Goal: Task Accomplishment & Management: Manage account settings

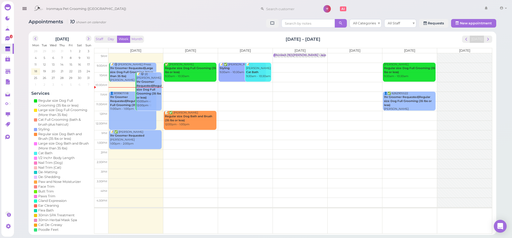
click at [228, 101] on td at bounding box center [301, 106] width 384 height 10
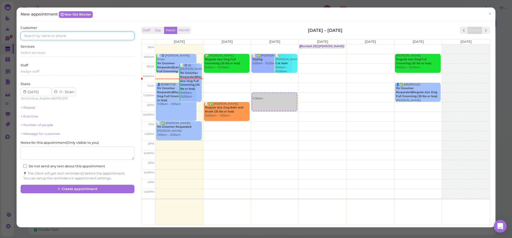
click at [66, 34] on input at bounding box center [78, 36] width 114 height 9
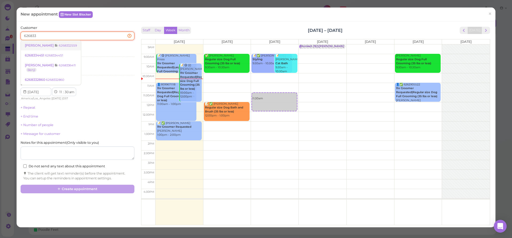
type input "626833"
click at [64, 44] on small "6268332559" at bounding box center [68, 46] width 18 height 4
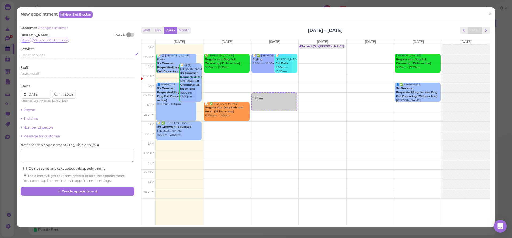
click at [34, 55] on span "Select services" at bounding box center [33, 55] width 25 height 4
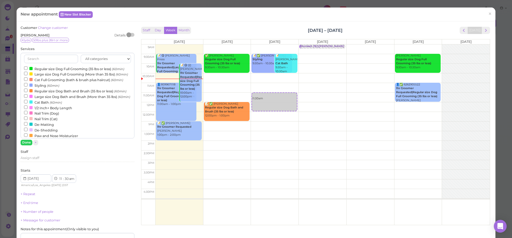
click at [44, 73] on label "Large size Dog Full Grooming (More than 35 lbs) (60min)" at bounding box center [76, 74] width 104 height 6
click at [28, 73] on input "Large size Dog Full Grooming (More than 35 lbs) (60min)" at bounding box center [25, 73] width 3 height 3
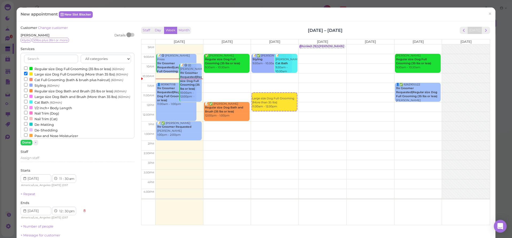
click at [43, 73] on label "Large size Dog Full Grooming (More than 35 lbs) (60min)" at bounding box center [76, 74] width 104 height 6
click at [28, 73] on input "Large size Dog Full Grooming (More than 35 lbs) (60min)" at bounding box center [25, 73] width 3 height 3
click at [43, 67] on label "Regular size Dog Full Grooming (35 lbs or less) (60min)" at bounding box center [74, 69] width 100 height 6
click at [28, 67] on input "Regular size Dog Full Grooming (35 lbs or less) (60min)" at bounding box center [25, 67] width 3 height 3
click at [26, 141] on button "Done" at bounding box center [27, 143] width 12 height 6
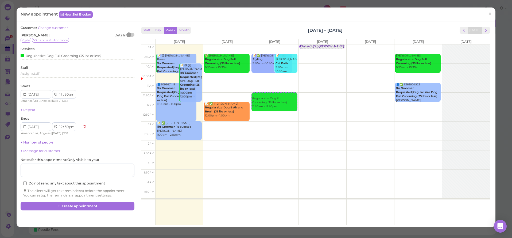
click at [39, 141] on link "+ Number of people" at bounding box center [37, 142] width 33 height 4
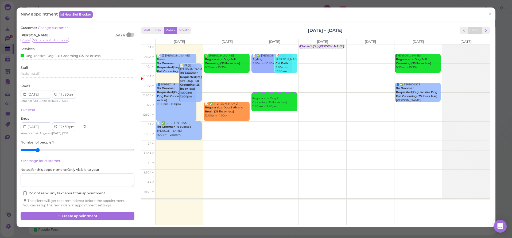
type input "2"
click at [41, 147] on input "range" at bounding box center [78, 150] width 114 height 9
click at [64, 215] on button "Create appointment" at bounding box center [78, 215] width 114 height 9
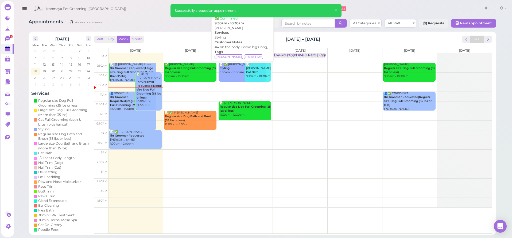
click at [225, 75] on link "📝 ✅ [PERSON_NAME] 9:30am - 10:30am" at bounding box center [242, 72] width 47 height 19
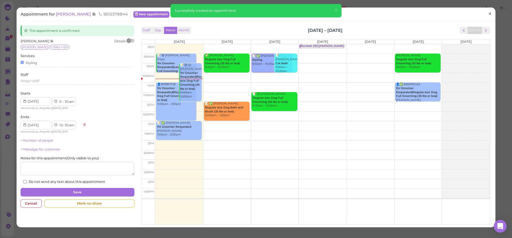
click at [491, 14] on span "×" at bounding box center [489, 13] width 3 height 7
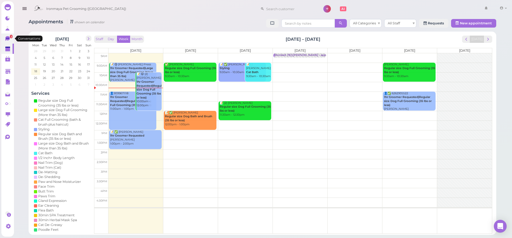
click at [6, 39] on icon at bounding box center [7, 38] width 5 height 5
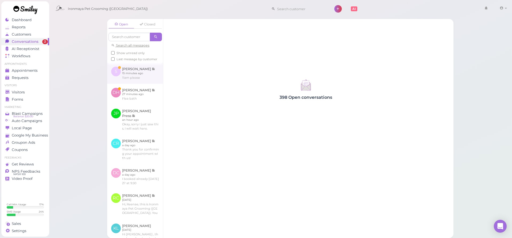
click at [140, 71] on link at bounding box center [135, 73] width 56 height 21
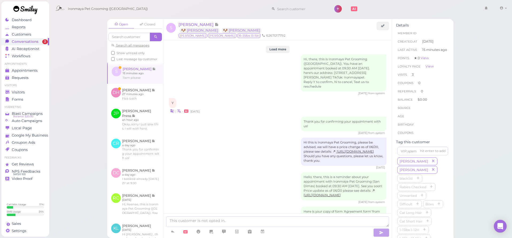
scroll to position [673, 0]
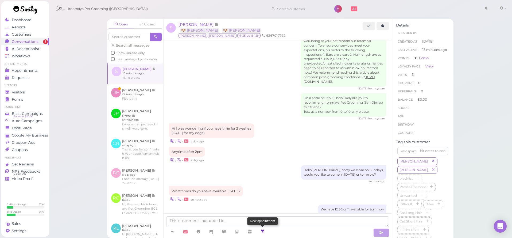
click at [265, 232] on icon at bounding box center [262, 230] width 4 height 5
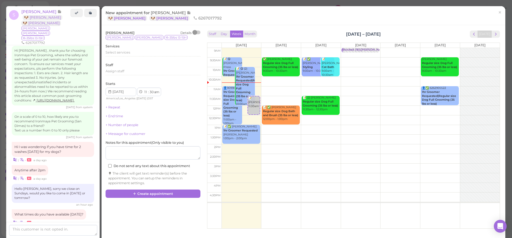
click at [279, 90] on td at bounding box center [361, 91] width 278 height 10
type input "[DATE]"
select select "00"
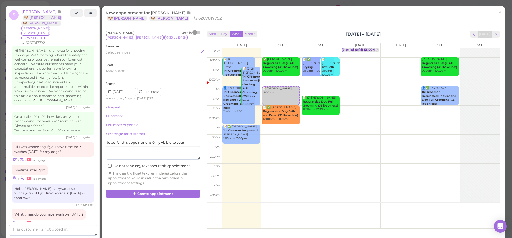
click at [113, 52] on span "Select services" at bounding box center [118, 52] width 25 height 4
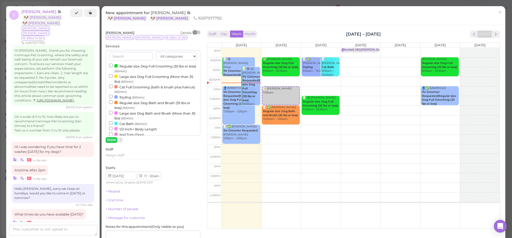
click at [120, 102] on label "Regular size Dog Bath and Brush (35 lbs or less) (60min)" at bounding box center [153, 105] width 88 height 10
click at [113, 102] on input "Regular size Dog Bath and Brush (35 lbs or less) (60min)" at bounding box center [110, 101] width 3 height 3
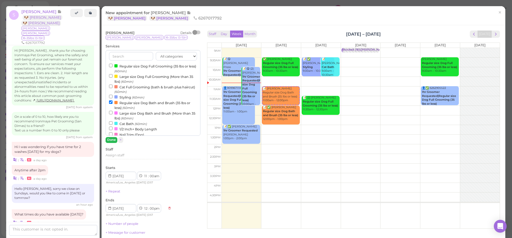
click at [114, 141] on button "Done" at bounding box center [112, 140] width 12 height 6
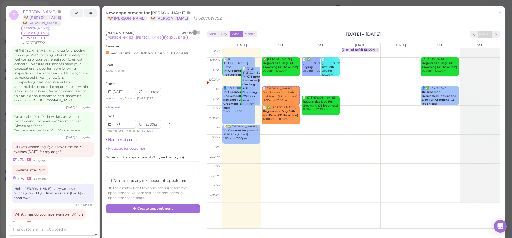
click at [115, 138] on link "+ Number of people" at bounding box center [122, 139] width 33 height 4
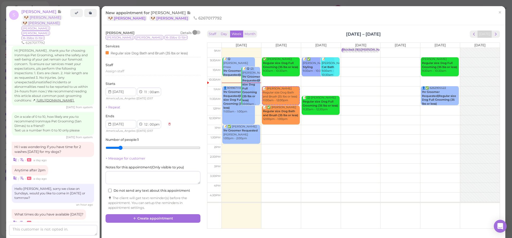
type input "2"
click at [117, 147] on input "range" at bounding box center [153, 147] width 95 height 9
click at [146, 209] on div "[PERSON_NAME] Details [PERSON_NAME] 16-35lbs 13-15H Services Regular size Dog B…" at bounding box center [153, 121] width 100 height 185
click at [148, 214] on button "Create appointment" at bounding box center [153, 218] width 95 height 9
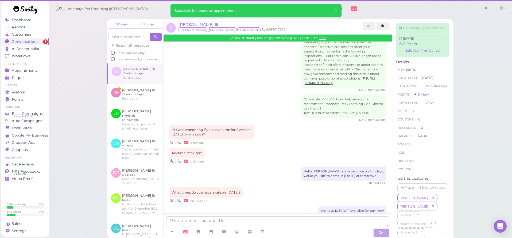
scroll to position [672, 0]
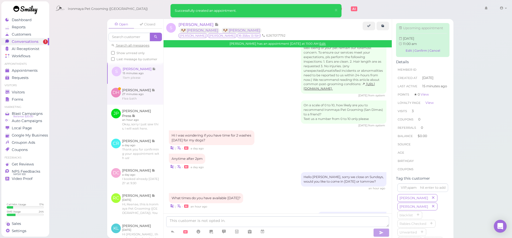
click at [150, 97] on link at bounding box center [135, 94] width 56 height 21
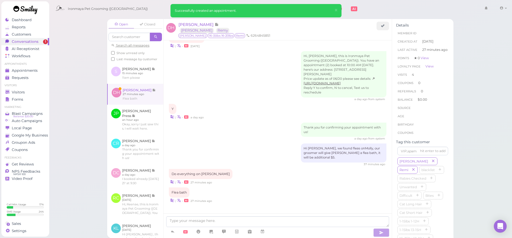
scroll to position [563, 0]
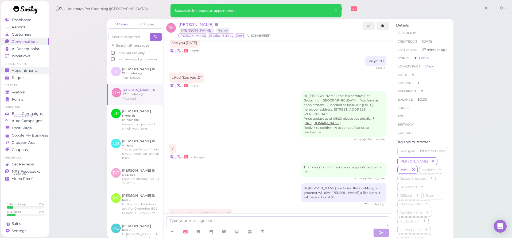
click at [25, 71] on span "Appointments" at bounding box center [25, 70] width 26 height 5
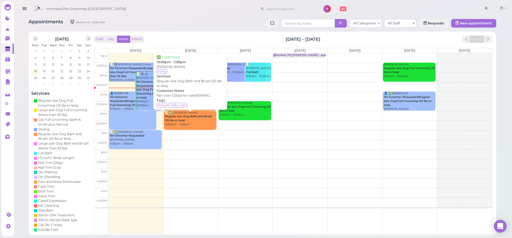
click at [206, 119] on div "📝 ✅ [PERSON_NAME] Regular size Dog Bath and Brush (35 lbs or less) 12:00pm - 1:…" at bounding box center [191, 119] width 52 height 16
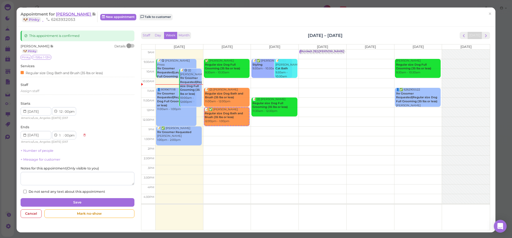
click at [65, 12] on span "[PERSON_NAME]" at bounding box center [74, 13] width 36 height 5
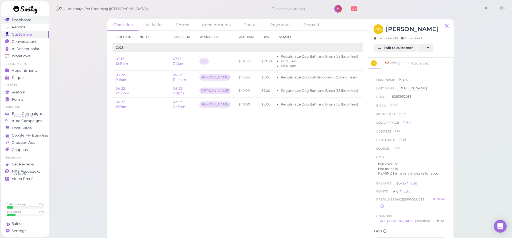
click at [35, 22] on link "Dashboard" at bounding box center [25, 19] width 48 height 7
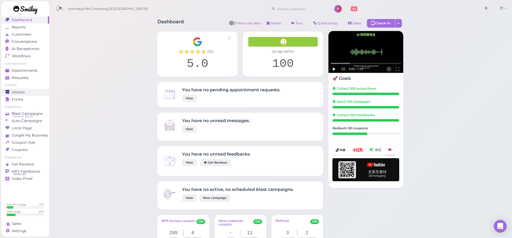
click at [25, 92] on div "Visitors" at bounding box center [24, 92] width 38 height 5
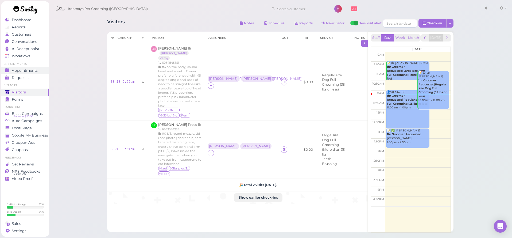
click at [25, 69] on span "Appointments" at bounding box center [25, 70] width 26 height 5
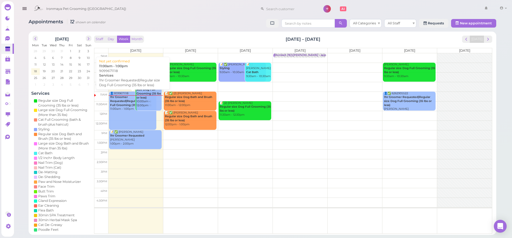
click at [125, 95] on b "1hr Groomer Requested|Regular size Dog Full Grooming (35 lbs or less)" at bounding box center [130, 100] width 41 height 11
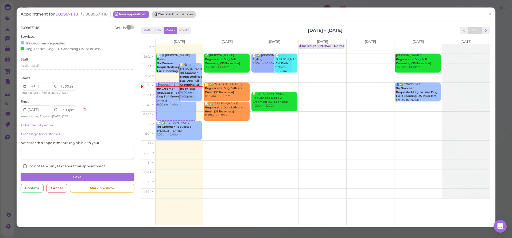
click at [179, 15] on button "Check in this customer" at bounding box center [174, 14] width 44 height 6
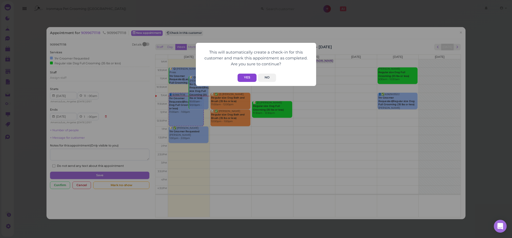
click at [238, 77] on button "Yes" at bounding box center [247, 77] width 19 height 8
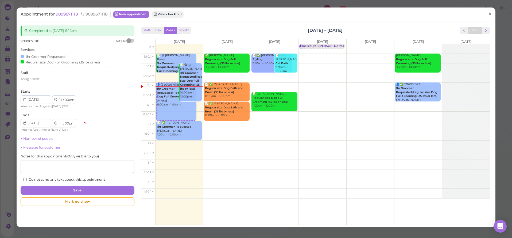
click at [493, 13] on link "×" at bounding box center [490, 14] width 10 height 13
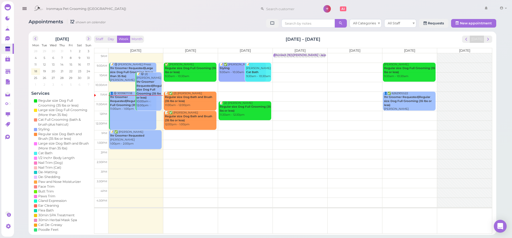
click at [25, 5] on icon "button" at bounding box center [25, 8] width 6 height 7
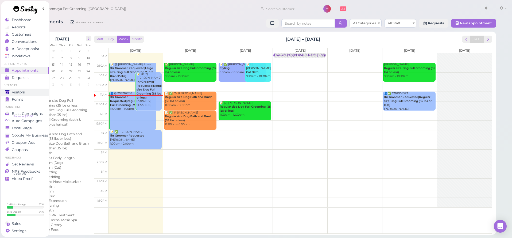
click at [21, 90] on span "Visitors" at bounding box center [18, 92] width 13 height 5
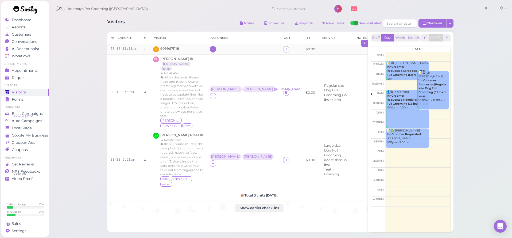
click at [211, 50] on icon at bounding box center [212, 49] width 3 height 4
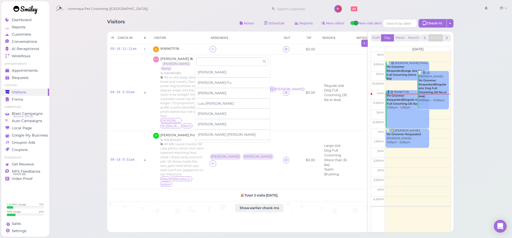
click at [203, 92] on span "[PERSON_NAME]" at bounding box center [212, 93] width 29 height 4
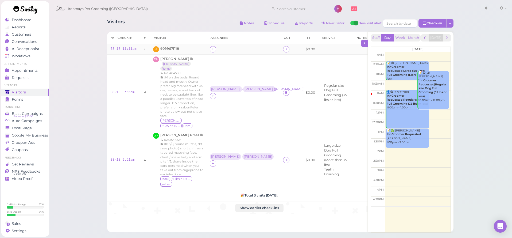
click at [178, 49] on span "9099671118" at bounding box center [169, 49] width 19 height 4
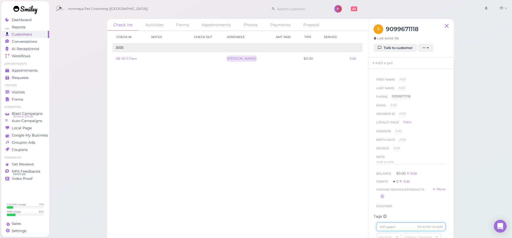
click at [394, 229] on input at bounding box center [410, 226] width 69 height 9
type input "Ruby"
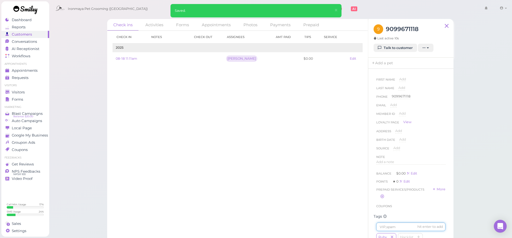
scroll to position [47, 0]
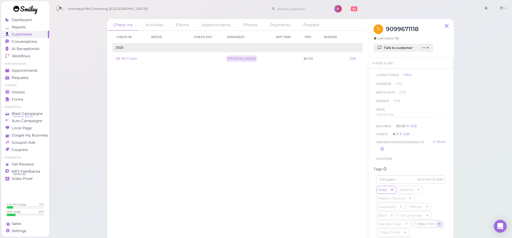
click at [440, 223] on icon "button" at bounding box center [439, 224] width 3 height 4
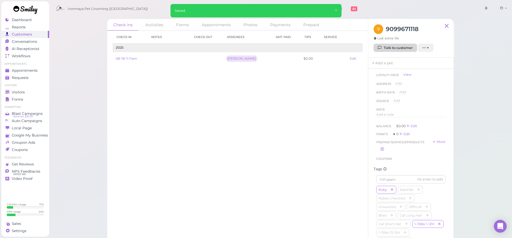
click at [404, 45] on link "Talk to customer" at bounding box center [396, 48] width 44 height 9
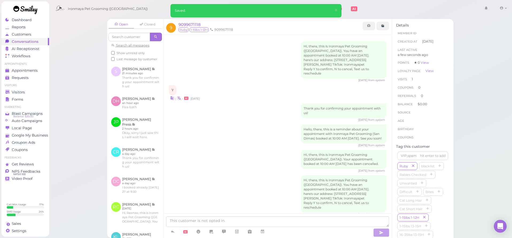
scroll to position [185, 0]
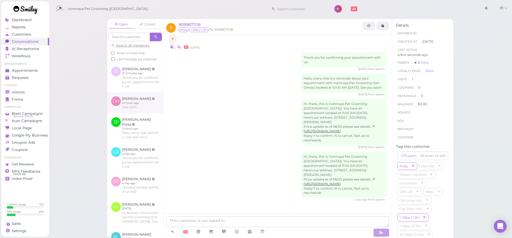
click at [138, 102] on link at bounding box center [135, 102] width 56 height 21
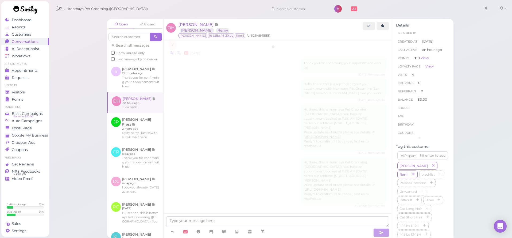
scroll to position [563, 0]
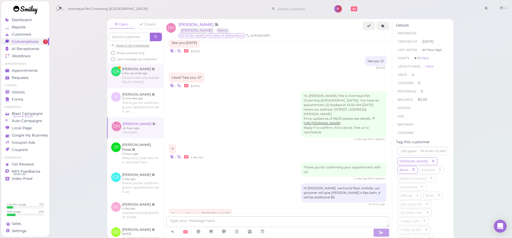
click at [147, 74] on link at bounding box center [135, 75] width 56 height 25
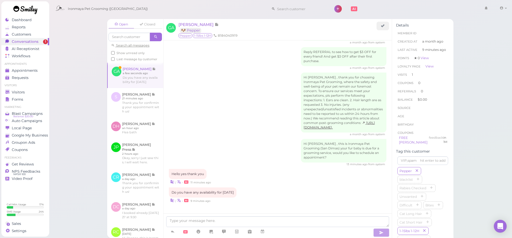
scroll to position [436, 0]
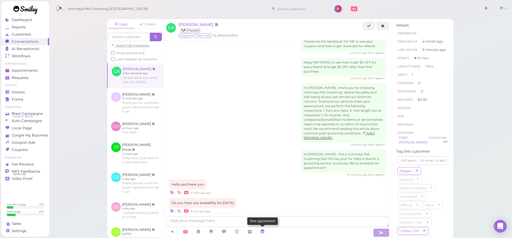
click at [265, 231] on icon at bounding box center [262, 230] width 4 height 5
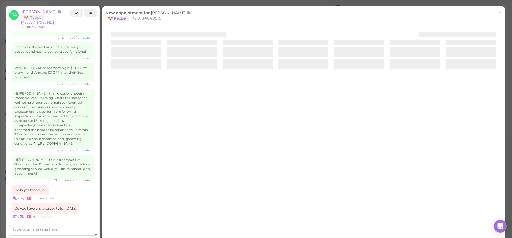
scroll to position [427, 0]
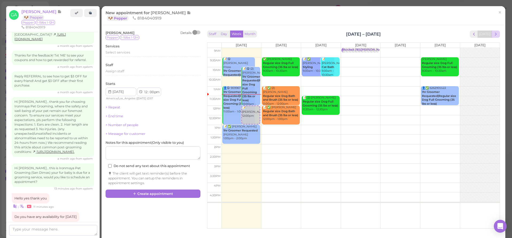
click at [495, 35] on span "next" at bounding box center [495, 34] width 5 height 5
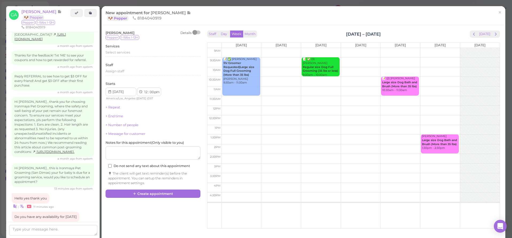
click at [261, 68] on td at bounding box center [361, 72] width 278 height 10
type input "[DATE]"
select select "10"
select select "am"
drag, startPoint x: 270, startPoint y: 74, endPoint x: 244, endPoint y: 75, distance: 25.7
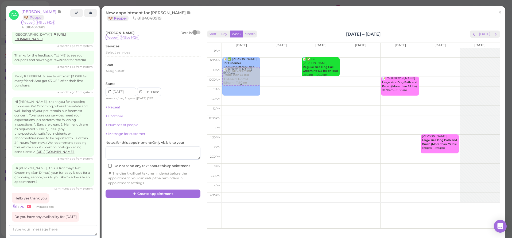
click at [244, 48] on tr "📝 [PERSON_NAME] 10:00am 📝 ✅ [PERSON_NAME] 1hr Groomer Requested|Large size Dog …" at bounding box center [353, 48] width 292 height 0
type input "[DATE]"
click at [112, 53] on span "Select services" at bounding box center [118, 52] width 25 height 4
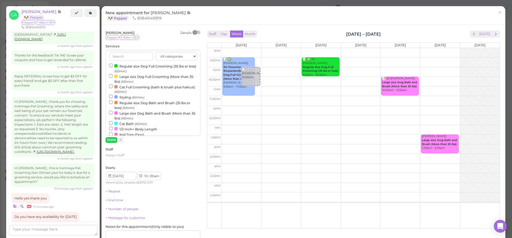
click at [116, 65] on div at bounding box center [115, 65] width 3 height 3
click at [113, 65] on input "Regular size Dog Full Grooming (35 lbs or less) (60min)" at bounding box center [110, 65] width 3 height 3
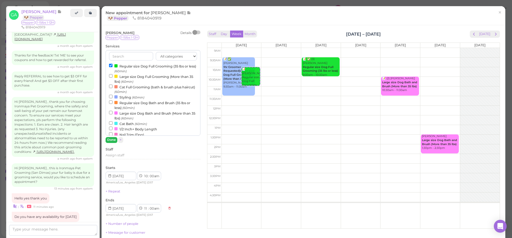
click at [113, 141] on button "Done" at bounding box center [112, 140] width 12 height 6
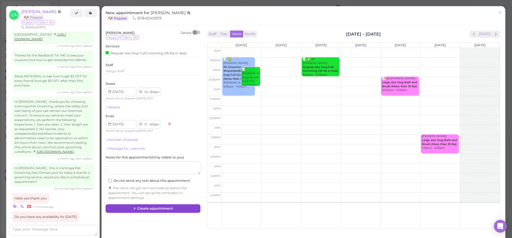
click at [160, 206] on button "Create appointment" at bounding box center [153, 208] width 95 height 9
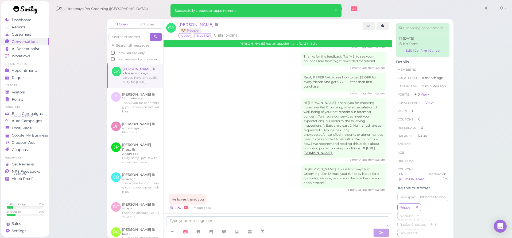
scroll to position [488, 0]
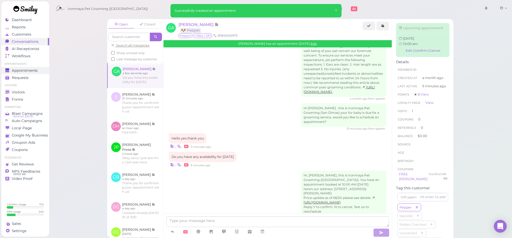
click at [25, 73] on link "Appointments" at bounding box center [25, 70] width 48 height 7
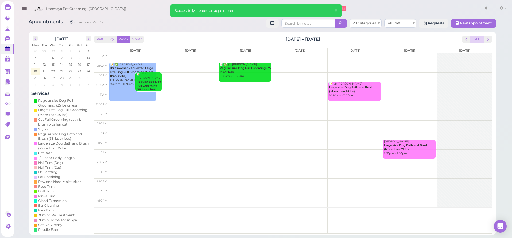
click at [474, 40] on button "[DATE]" at bounding box center [477, 39] width 14 height 7
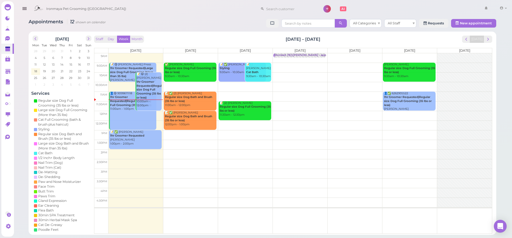
click at [217, 73] on td at bounding box center [301, 77] width 384 height 10
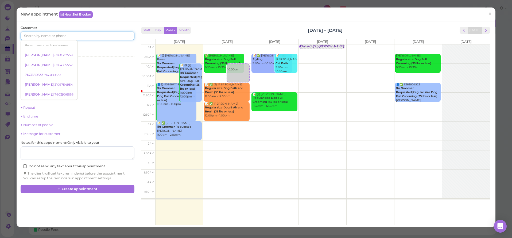
click at [56, 38] on input at bounding box center [78, 36] width 114 height 9
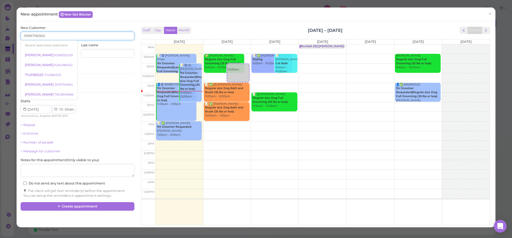
type input "9096706560"
click at [71, 24] on div "New Customer 9096706560 Recent searched customers [PERSON_NAME] 6268332559 [PER…" at bounding box center [256, 124] width 479 height 206
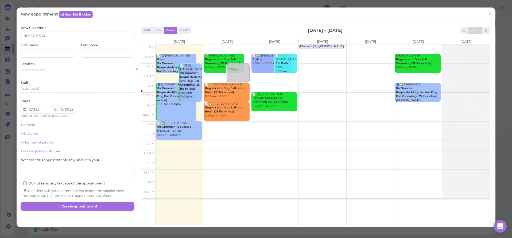
click at [26, 70] on span "Select services" at bounding box center [33, 70] width 25 height 4
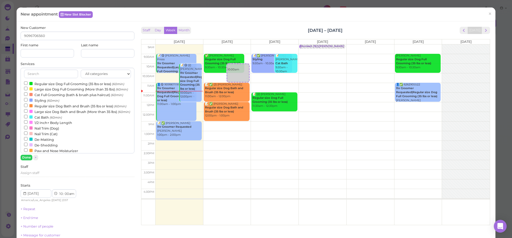
click at [30, 83] on div at bounding box center [30, 83] width 3 height 3
click at [28, 83] on input "Regular size Dog Full Grooming (35 lbs or less) (60min)" at bounding box center [25, 82] width 3 height 3
click at [28, 154] on button "Done" at bounding box center [27, 157] width 12 height 6
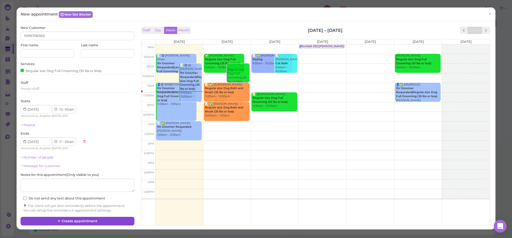
click at [55, 217] on button "Create appointment" at bounding box center [78, 220] width 114 height 9
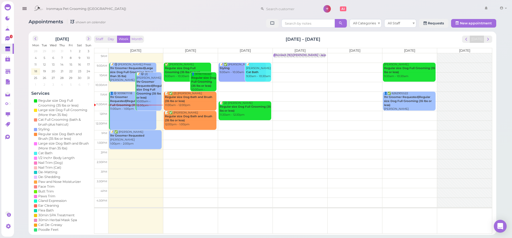
click at [178, 150] on td at bounding box center [301, 154] width 384 height 10
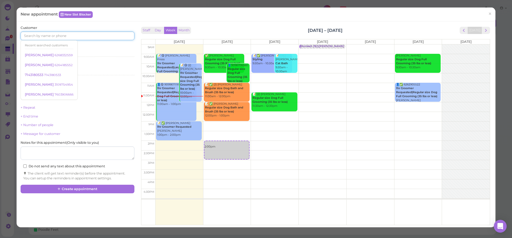
click at [60, 34] on input at bounding box center [78, 36] width 114 height 9
type input "2067393205"
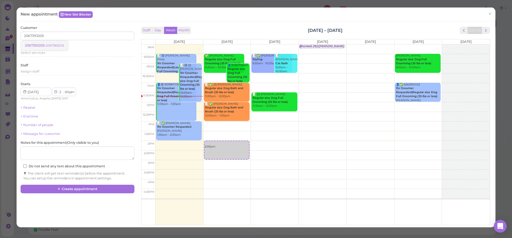
click at [49, 44] on small "2067393205" at bounding box center [54, 46] width 19 height 4
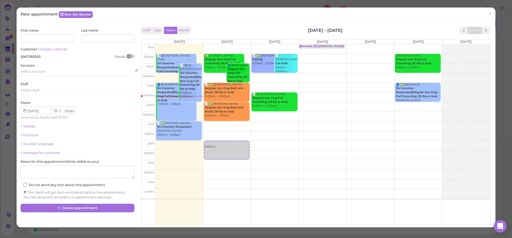
click at [39, 70] on span "Select services" at bounding box center [33, 71] width 25 height 4
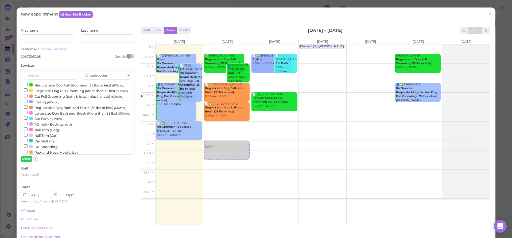
click at [39, 106] on label "Regular size Dog Bath and Brush (35 lbs or less) (60min)" at bounding box center [75, 107] width 102 height 6
click at [28, 106] on input "Regular size Dog Bath and Brush (35 lbs or less) (60min)" at bounding box center [25, 106] width 3 height 3
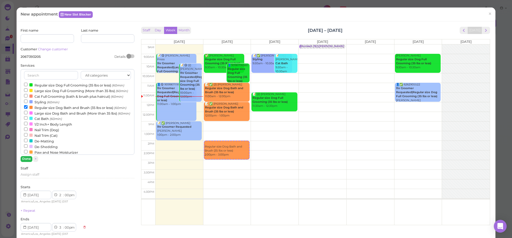
click at [27, 158] on button "Done" at bounding box center [27, 159] width 12 height 6
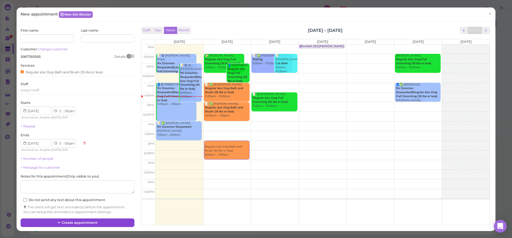
click at [79, 218] on button "Create appointment" at bounding box center [78, 222] width 114 height 9
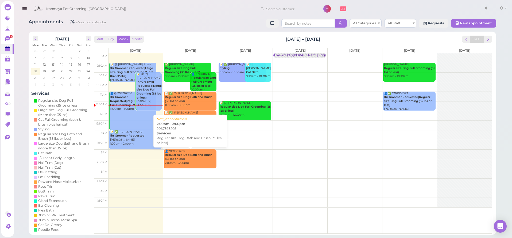
click at [193, 165] on link "👤2067393205 Regular size Dog Bath and Brush (35 lbs or less) 2:00pm - 3:00pm" at bounding box center [190, 158] width 53 height 19
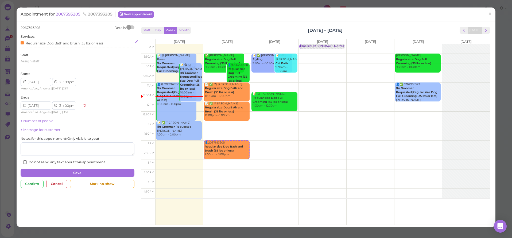
click at [34, 43] on div "Regular size Dog Bath and Brush (35 lbs or less)" at bounding box center [62, 43] width 82 height 6
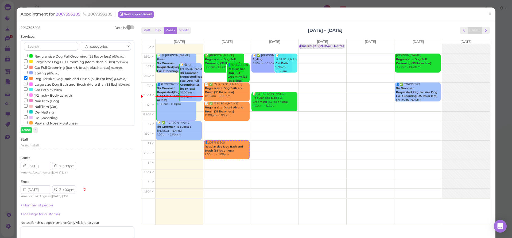
click at [37, 61] on label "Large size Dog Full Grooming (More than 35 lbs) (60min)" at bounding box center [76, 62] width 104 height 6
click at [28, 61] on input "Large size Dog Full Grooming (More than 35 lbs) (60min)" at bounding box center [25, 60] width 3 height 3
click at [35, 61] on label "Large size Dog Full Grooming (More than 35 lbs) (60min)" at bounding box center [76, 62] width 104 height 6
click at [28, 61] on input "Large size Dog Full Grooming (More than 35 lbs) (60min)" at bounding box center [25, 60] width 3 height 3
click at [30, 82] on div at bounding box center [30, 83] width 3 height 3
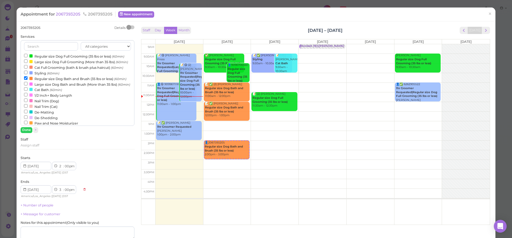
click at [28, 82] on input "Large size Dog Bath and Brush (More than 35 lbs) (60min)" at bounding box center [25, 83] width 3 height 3
click at [28, 77] on label "Regular size Dog Bath and Brush (35 lbs or less) (60min)" at bounding box center [75, 79] width 102 height 6
click at [28, 77] on input "Regular size Dog Bath and Brush (35 lbs or less) (60min)" at bounding box center [25, 77] width 3 height 3
select select "3"
click at [30, 128] on button "Done" at bounding box center [27, 130] width 12 height 6
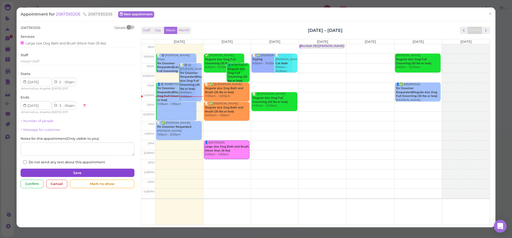
drag, startPoint x: 89, startPoint y: 174, endPoint x: 94, endPoint y: 172, distance: 5.2
click at [89, 174] on button "Save" at bounding box center [78, 172] width 114 height 9
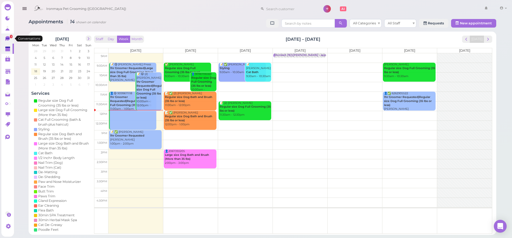
click at [5, 37] on icon at bounding box center [8, 39] width 6 height 6
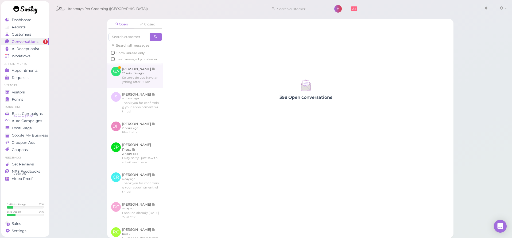
click at [142, 79] on link at bounding box center [135, 75] width 56 height 25
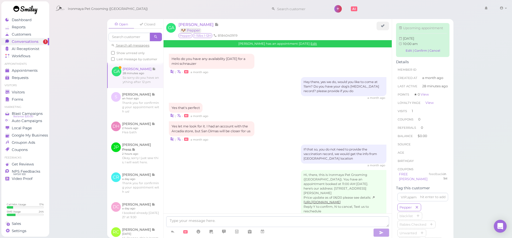
scroll to position [506, 0]
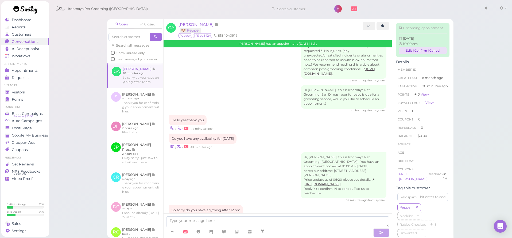
click at [408, 49] on link "Edit | Confirm | Cancel" at bounding box center [423, 50] width 48 height 7
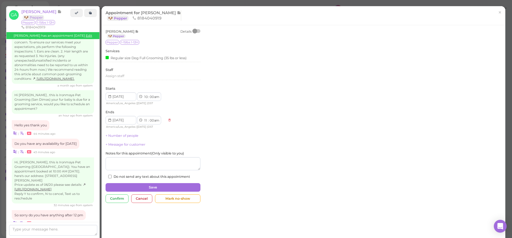
scroll to position [502, 0]
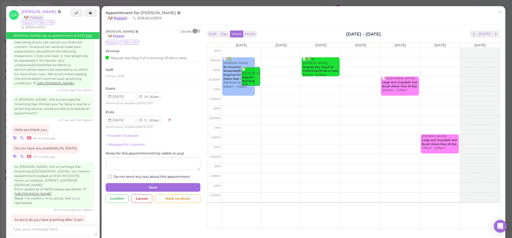
click at [235, 125] on td at bounding box center [361, 130] width 278 height 10
drag, startPoint x: 254, startPoint y: 78, endPoint x: 246, endPoint y: 133, distance: 55.1
click at [246, 48] on div "📝 [PERSON_NAME] Regular size Dog Full Grooming (35 lbs or less) 10:00am - 11:00…" at bounding box center [242, 48] width 40 height 0
select select "1"
select select "pm"
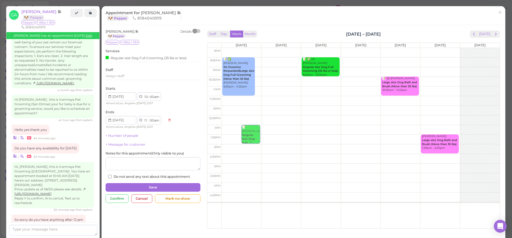
select select "2"
select select "pm"
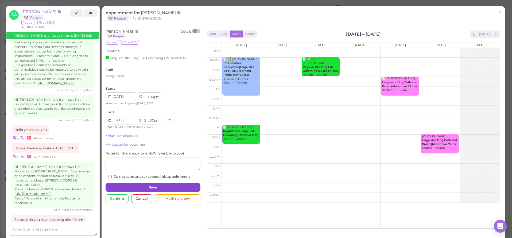
click at [160, 184] on button "Save" at bounding box center [153, 187] width 95 height 9
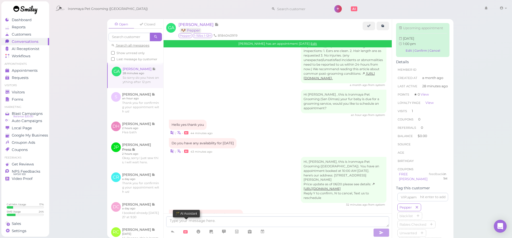
scroll to position [557, 0]
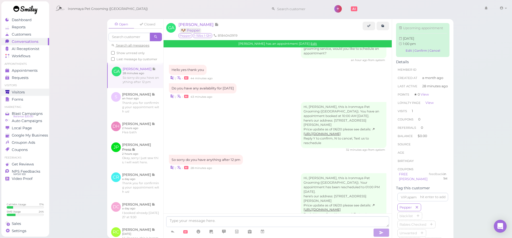
click at [28, 92] on div "Visitors" at bounding box center [24, 92] width 38 height 5
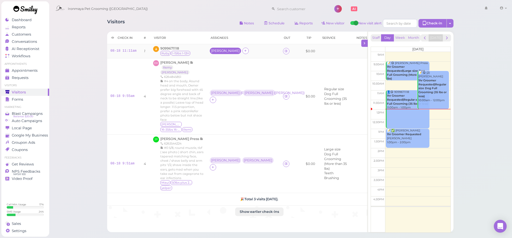
click at [211, 53] on div "[PERSON_NAME]" at bounding box center [225, 51] width 29 height 4
click at [219, 52] on div "[PERSON_NAME]" at bounding box center [243, 51] width 67 height 7
click at [244, 53] on icon at bounding box center [245, 51] width 3 height 4
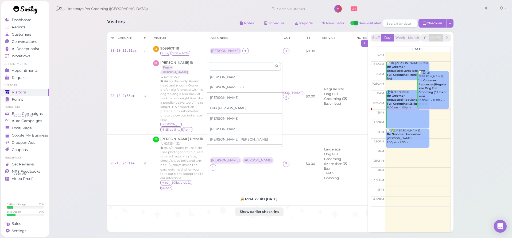
click at [216, 87] on span "[PERSON_NAME]" at bounding box center [227, 87] width 34 height 4
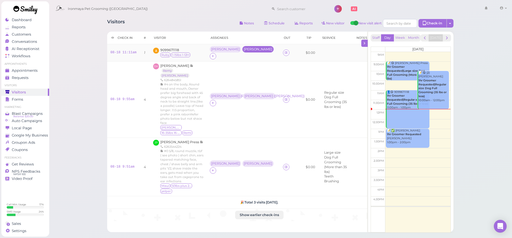
click at [244, 51] on div "[PERSON_NAME]" at bounding box center [258, 49] width 29 height 4
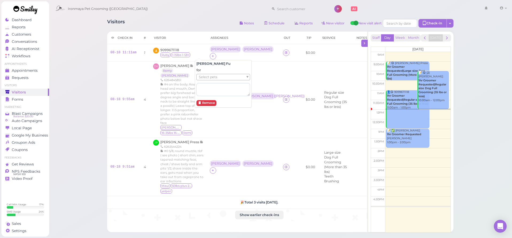
click at [212, 78] on span "Select pets" at bounding box center [208, 77] width 18 height 6
click at [211, 51] on div "[PERSON_NAME]" at bounding box center [225, 49] width 29 height 4
click at [20, 72] on span "Appointments" at bounding box center [25, 70] width 26 height 5
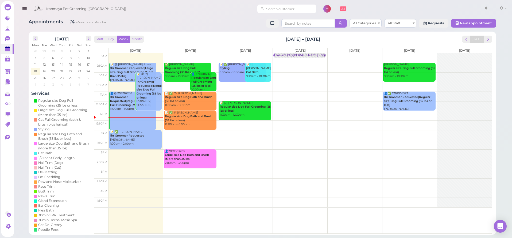
click at [264, 9] on input at bounding box center [290, 9] width 52 height 9
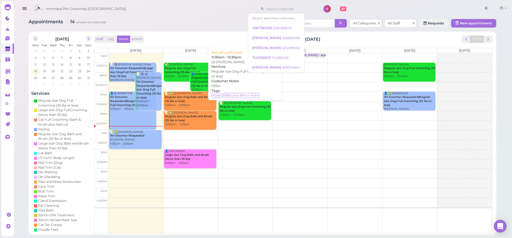
click at [234, 109] on b "Regular size Dog Full Grooming (35 lbs or less)" at bounding box center [245, 108] width 51 height 7
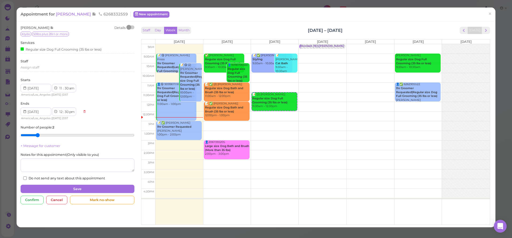
click at [491, 13] on span "×" at bounding box center [489, 13] width 3 height 7
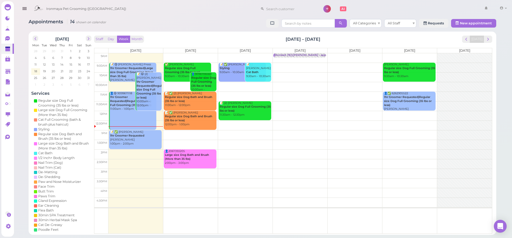
click at [248, 55] on td at bounding box center [301, 58] width 384 height 10
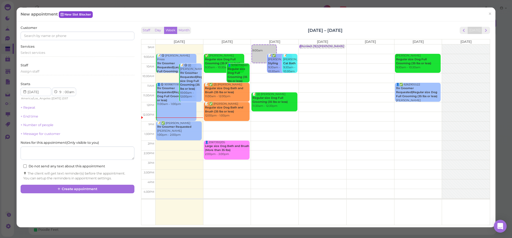
click at [67, 11] on link "New Slot Blocker" at bounding box center [76, 14] width 34 height 6
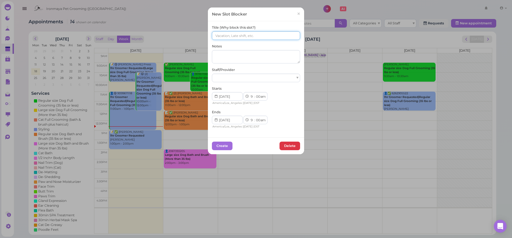
click at [227, 36] on input at bounding box center [256, 35] width 88 height 9
type input "[PERSON_NAME]"
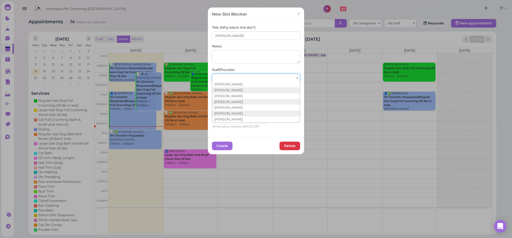
click at [250, 78] on div at bounding box center [256, 77] width 88 height 9
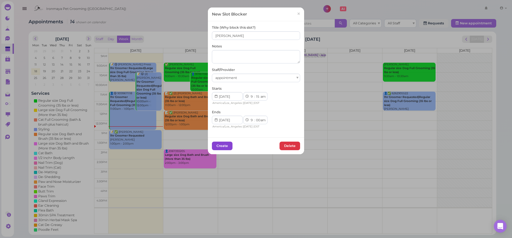
click at [219, 141] on button "Create" at bounding box center [222, 145] width 21 height 9
select select "00"
select select "15"
click at [226, 145] on button "Create" at bounding box center [222, 145] width 21 height 9
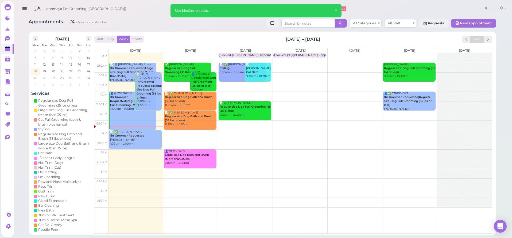
click at [229, 150] on td at bounding box center [301, 154] width 384 height 10
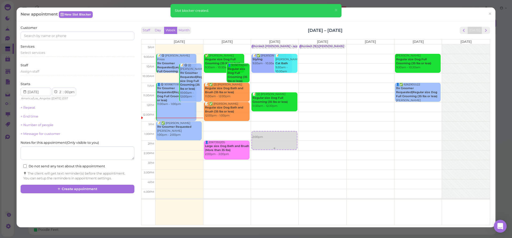
drag, startPoint x: 273, startPoint y: 151, endPoint x: 276, endPoint y: 141, distance: 10.0
click at [276, 44] on div "2:00pm Blocked: [PERSON_NAME] • appointment 📝 ✅ [PERSON_NAME] 9:30am - 10:30am …" at bounding box center [275, 44] width 48 height 0
select select "1"
select select "30"
click at [90, 36] on input at bounding box center [78, 36] width 114 height 9
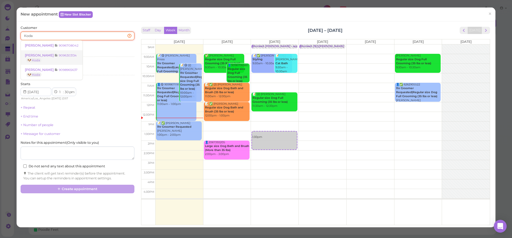
type input "Koda"
click at [55, 55] on icon at bounding box center [56, 55] width 3 height 4
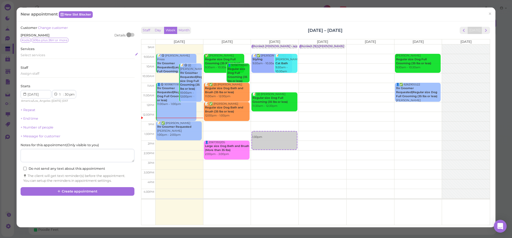
click at [33, 55] on span "Select services" at bounding box center [33, 55] width 25 height 4
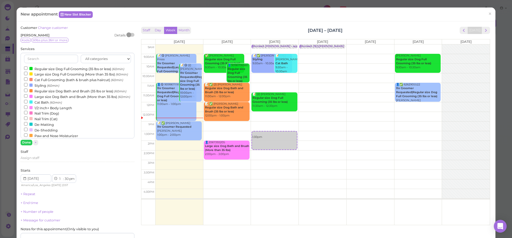
click at [37, 95] on label "Large size Dog Bath and Brush (More than 35 lbs) (60min)" at bounding box center [77, 97] width 106 height 6
click at [28, 95] on input "Large size Dog Bath and Brush (More than 35 lbs) (60min)" at bounding box center [25, 95] width 3 height 3
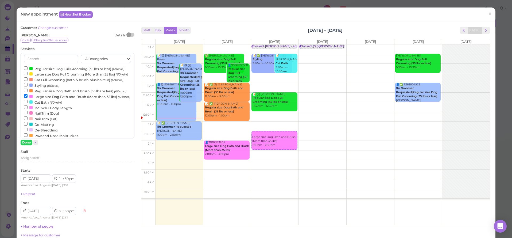
click at [24, 142] on button "Done" at bounding box center [27, 143] width 12 height 6
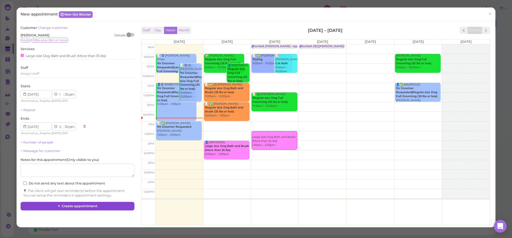
click at [79, 204] on button "Create appointment" at bounding box center [78, 206] width 114 height 9
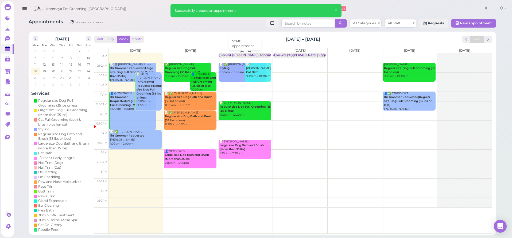
click at [247, 56] on div "Blocked: [PERSON_NAME] • appointment" at bounding box center [248, 55] width 59 height 4
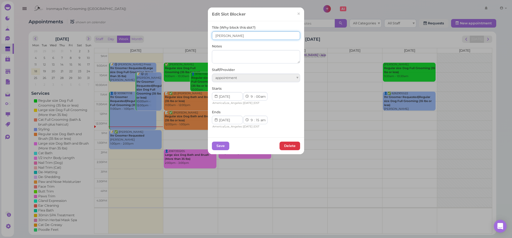
click at [227, 35] on input "[PERSON_NAME]" at bounding box center [256, 35] width 88 height 9
click at [213, 33] on input "[PERSON_NAME]" at bounding box center [256, 35] width 88 height 9
click at [217, 36] on input "()()[PERSON_NAME]" at bounding box center [256, 35] width 88 height 9
click at [221, 36] on input "(6)()[PERSON_NAME]" at bounding box center [256, 35] width 88 height 9
type input "(6)(6)[PERSON_NAME]"
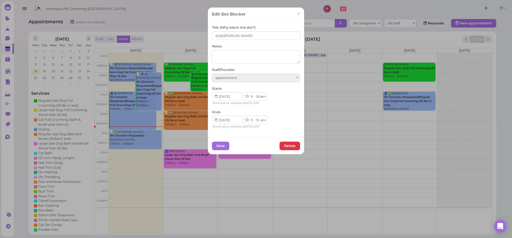
click at [237, 42] on div "Title (Why block this slot?) (6)(6)[PERSON_NAME] Notes Staff/Provider appointme…" at bounding box center [256, 77] width 88 height 104
click at [221, 144] on button "Save" at bounding box center [220, 145] width 17 height 9
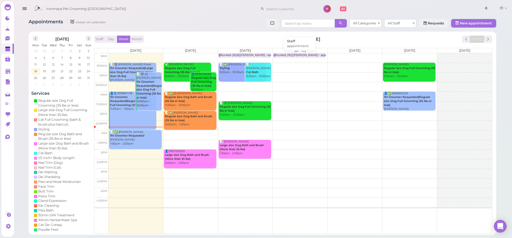
click at [285, 55] on div "Blocked: (9)()[PERSON_NAME] • appointment" at bounding box center [306, 55] width 65 height 4
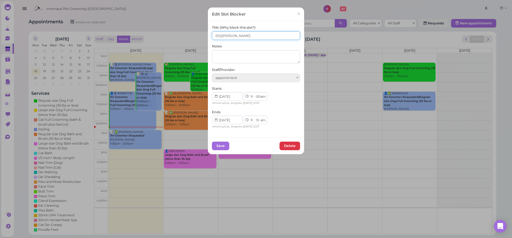
click at [221, 35] on input "(9)()[PERSON_NAME]" at bounding box center [256, 35] width 88 height 9
click at [232, 36] on input "(9)()[PERSON_NAME]" at bounding box center [256, 35] width 88 height 9
click at [221, 35] on input "(9)()[PERSON_NAME],[PERSON_NAME]" at bounding box center [256, 35] width 88 height 9
type input "(9)(7)[PERSON_NAME],[PERSON_NAME]"
click at [235, 45] on div "Notes" at bounding box center [256, 54] width 88 height 20
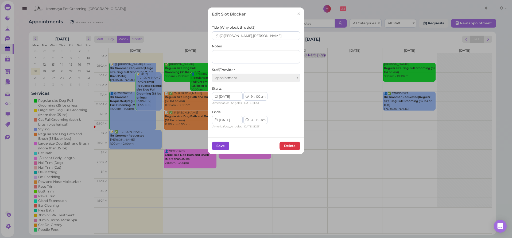
click at [223, 143] on button "Save" at bounding box center [220, 145] width 17 height 9
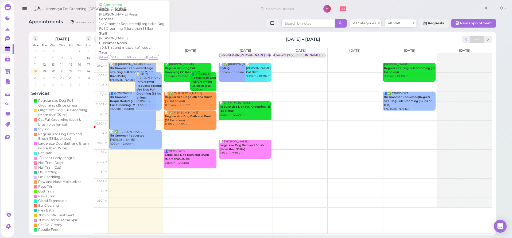
click at [123, 66] on b "1hr Groomer Requested|Large size Dog Full Grooming (More than 35 lbs)" at bounding box center [131, 71] width 43 height 11
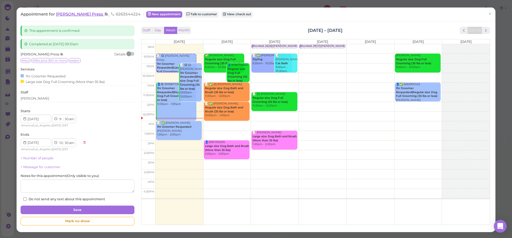
click at [65, 15] on span "[PERSON_NAME] Press" at bounding box center [80, 13] width 48 height 5
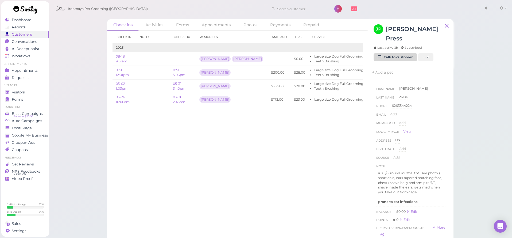
click at [390, 53] on link "Talk to customer" at bounding box center [396, 57] width 44 height 9
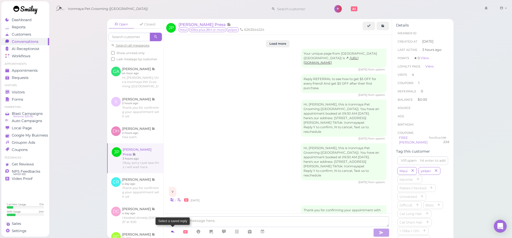
scroll to position [722, 0]
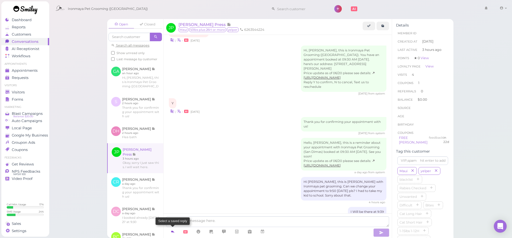
click at [173, 230] on icon at bounding box center [173, 230] width 4 height 5
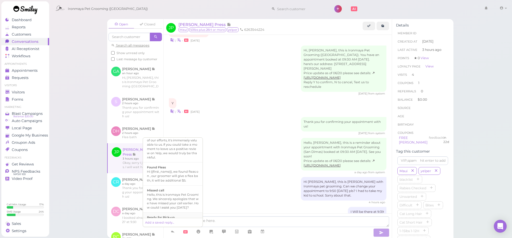
scroll to position [121, 0]
click at [172, 202] on div "Hi {{first_name}}, this is Ironmaya Pet Grooming. Your fur baby is/are ready fo…" at bounding box center [173, 198] width 52 height 26
type textarea "Hi {{first_name}}, this is Ironmaya Pet Grooming. Your fur baby is/are ready fo…"
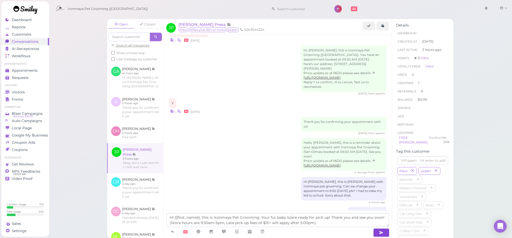
click at [378, 233] on button "button" at bounding box center [381, 232] width 16 height 9
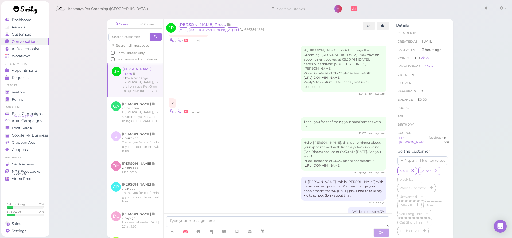
scroll to position [747, 0]
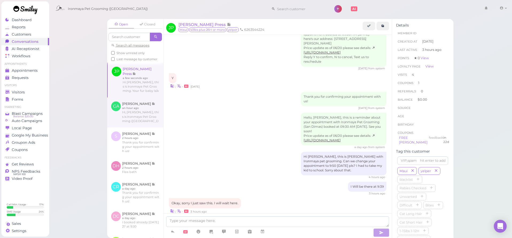
click at [155, 108] on link at bounding box center [135, 112] width 56 height 30
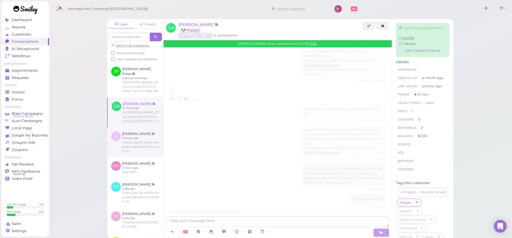
click at [146, 128] on link at bounding box center [135, 141] width 56 height 29
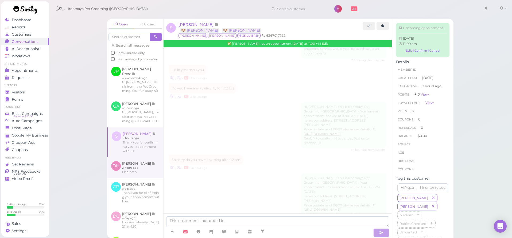
click at [141, 157] on link at bounding box center [135, 167] width 56 height 21
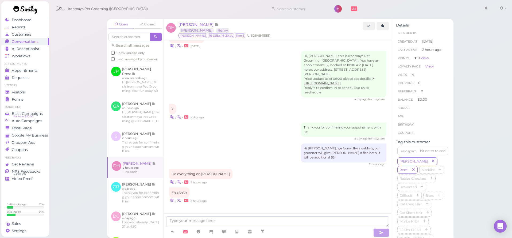
scroll to position [563, 0]
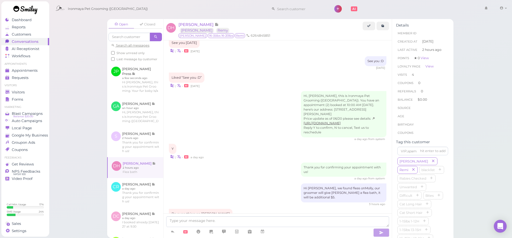
click at [22, 85] on li "Visitors" at bounding box center [25, 85] width 48 height 4
click at [24, 88] on link "Visitors" at bounding box center [25, 91] width 48 height 7
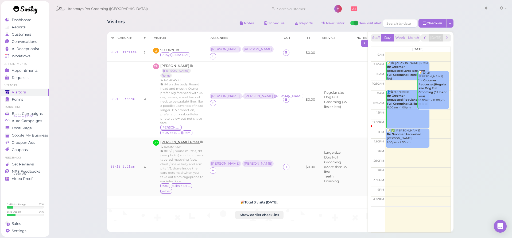
click at [176, 144] on span "[PERSON_NAME] Press" at bounding box center [180, 142] width 40 height 4
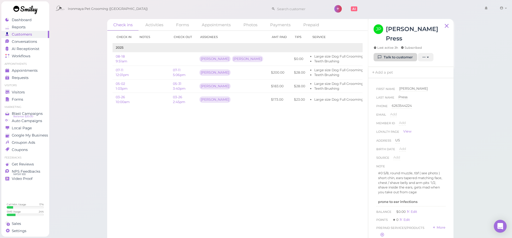
click at [388, 53] on link "Talk to customer" at bounding box center [396, 57] width 44 height 9
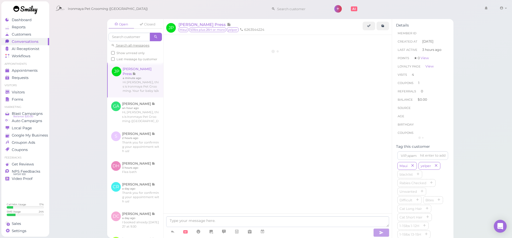
scroll to position [731, 0]
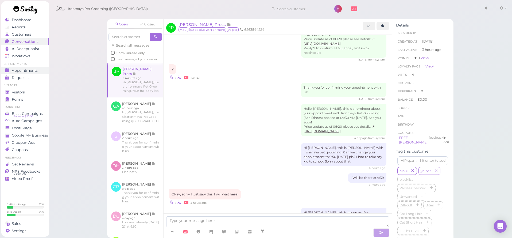
click at [30, 71] on span "Appointments" at bounding box center [25, 70] width 26 height 5
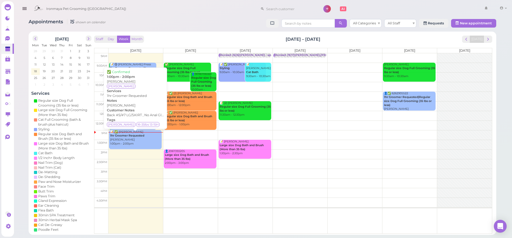
click at [134, 138] on div "📝 ✅ [PERSON_NAME] 1hr Groomer Requested [PERSON_NAME] 1:00pm - 2:00pm" at bounding box center [136, 138] width 52 height 16
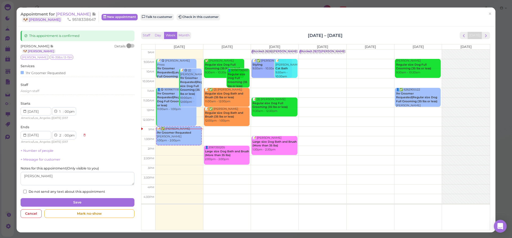
click at [208, 22] on div "Appointment for [PERSON_NAME] 🐶 [PERSON_NAME] 9518338647 New appointment Talk t…" at bounding box center [253, 16] width 465 height 11
click at [209, 20] on button "Check in this customer" at bounding box center [199, 17] width 44 height 6
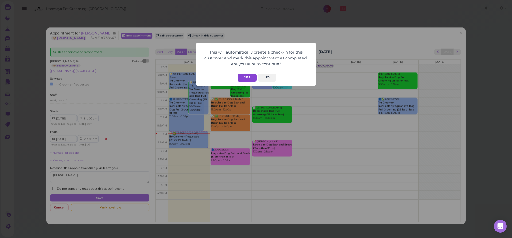
drag, startPoint x: 239, startPoint y: 81, endPoint x: 244, endPoint y: 77, distance: 7.0
click at [239, 81] on div "This will automatically create a check-in for this customer and mark this appoi…" at bounding box center [256, 64] width 120 height 43
click at [244, 78] on button "Yes" at bounding box center [247, 77] width 19 height 8
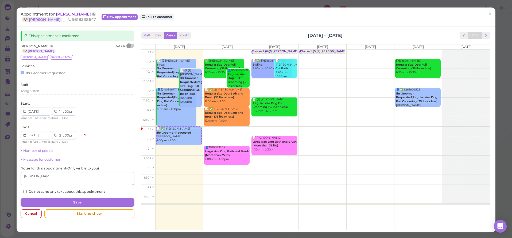
click at [75, 13] on span "[PERSON_NAME]" at bounding box center [74, 13] width 36 height 5
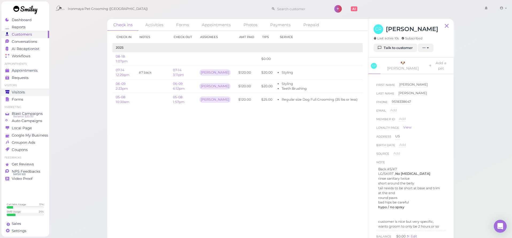
click at [19, 92] on span "Visitors" at bounding box center [18, 92] width 13 height 5
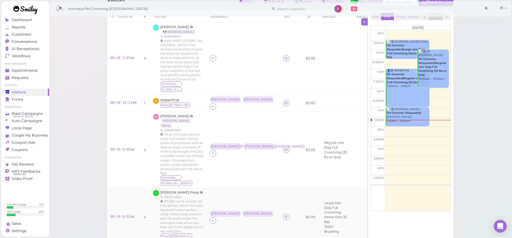
scroll to position [47, 0]
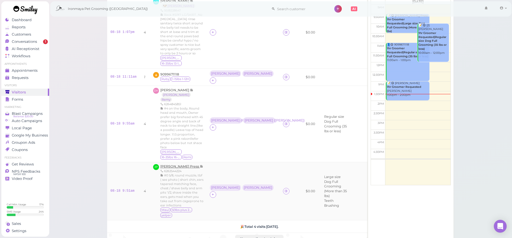
click at [178, 164] on span "[PERSON_NAME] Press" at bounding box center [180, 166] width 40 height 4
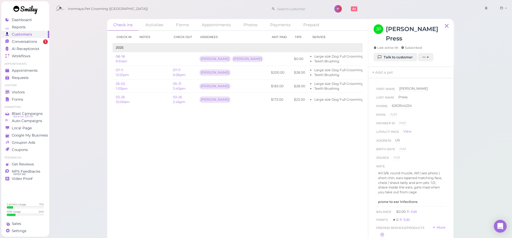
scroll to position [1, 0]
click at [383, 67] on link "Add a pet" at bounding box center [382, 72] width 28 height 11
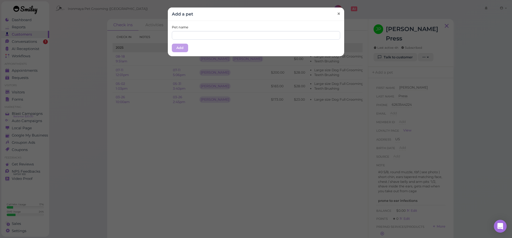
click at [339, 13] on span "×" at bounding box center [338, 13] width 3 height 7
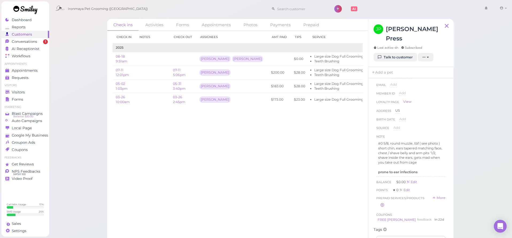
scroll to position [44, 0]
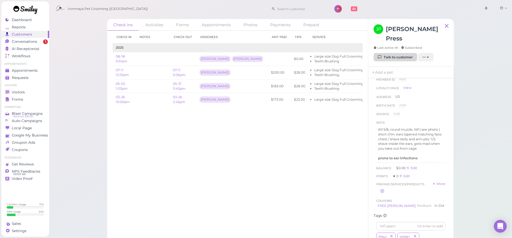
click at [390, 53] on link "Talk to customer" at bounding box center [396, 57] width 44 height 9
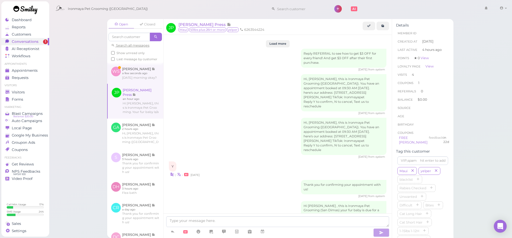
scroll to position [731, 0]
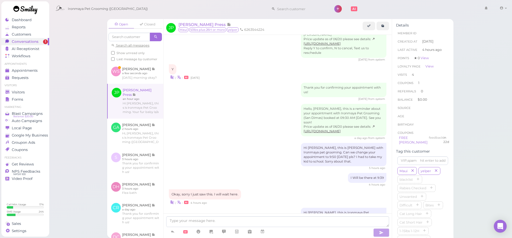
click at [37, 42] on span "Conversations" at bounding box center [25, 41] width 27 height 5
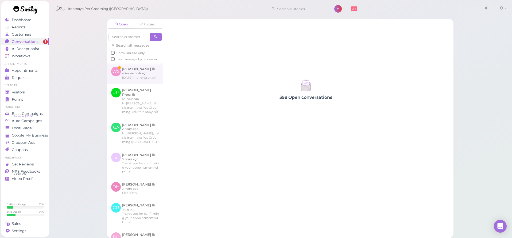
click at [144, 79] on link at bounding box center [135, 73] width 56 height 21
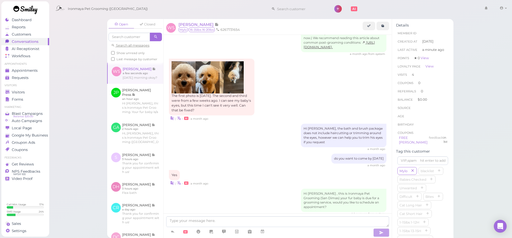
scroll to position [803, 0]
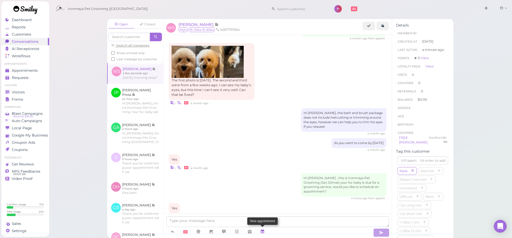
click at [264, 233] on icon at bounding box center [262, 230] width 4 height 5
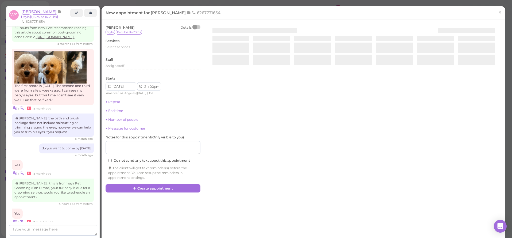
scroll to position [803, 0]
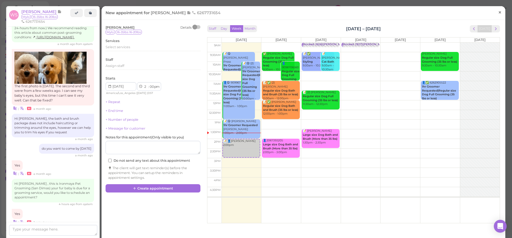
click at [501, 13] on span "×" at bounding box center [499, 12] width 3 height 7
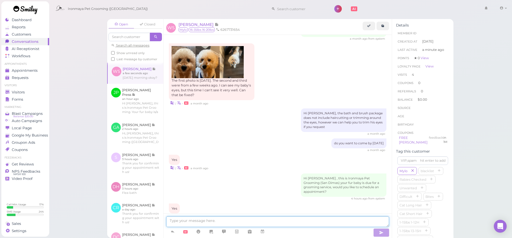
click at [195, 223] on textarea at bounding box center [277, 221] width 223 height 11
type textarea "Hi [PERSON_NAME], [DATE] is booked, would [DATE] morning ok?"
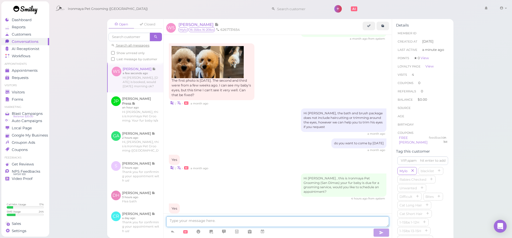
scroll to position [820, 0]
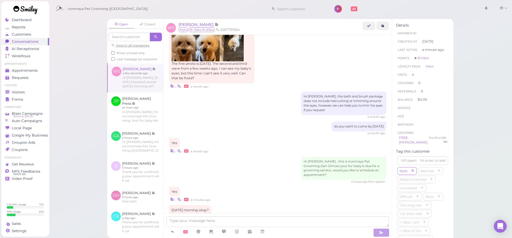
click at [21, 86] on li "Visitors" at bounding box center [25, 85] width 48 height 4
click at [24, 89] on link "Visitors" at bounding box center [25, 91] width 48 height 7
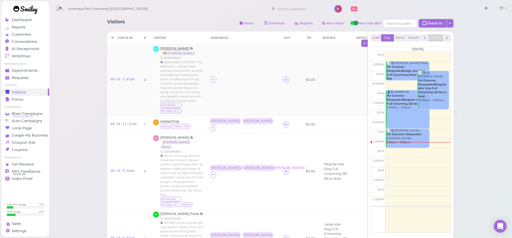
click at [183, 47] on span "[PERSON_NAME]" at bounding box center [175, 48] width 30 height 4
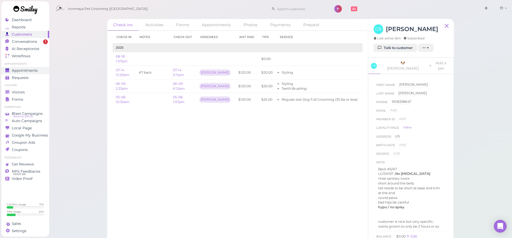
click at [27, 68] on span "Appointments" at bounding box center [25, 70] width 26 height 5
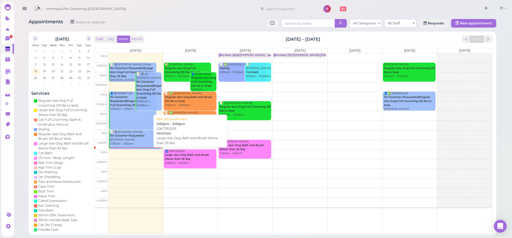
click at [200, 154] on b "Large size Dog Bath and Brush (More than 35 lbs)" at bounding box center [187, 156] width 44 height 7
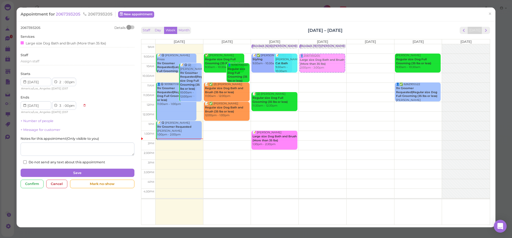
drag, startPoint x: 239, startPoint y: 146, endPoint x: 345, endPoint y: 61, distance: 136.2
click at [345, 61] on div "9am 9:30am 10am 10:30am 11am 11:30am 12pm 12:30pm 1pm 1:30pm 2pm 2:30pm 3pm 3:3…" at bounding box center [315, 134] width 348 height 180
type input "[DATE]"
select select "9"
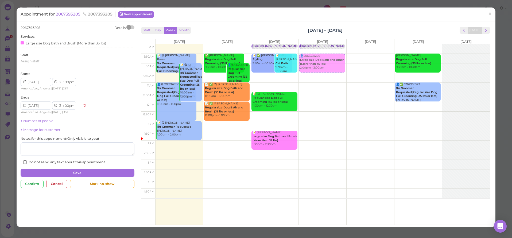
select select "30"
select select "am"
select select "10"
select select "30"
select select "am"
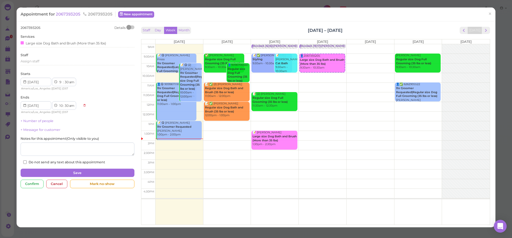
click at [138, 130] on div "Staff Day Week Month [DATE] – [DATE] [DATE] [DATE] [DATE] [DATE] [DATE] [DATE] …" at bounding box center [315, 123] width 357 height 197
click at [94, 173] on button "Save" at bounding box center [78, 172] width 114 height 9
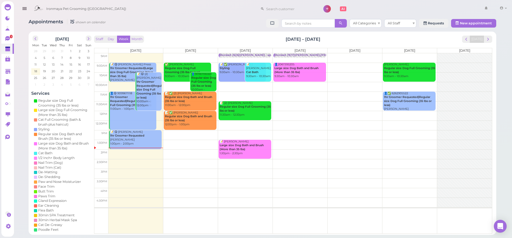
click at [202, 77] on b "Regular size Dog Full Grooming (35 lbs or less)" at bounding box center [203, 81] width 25 height 11
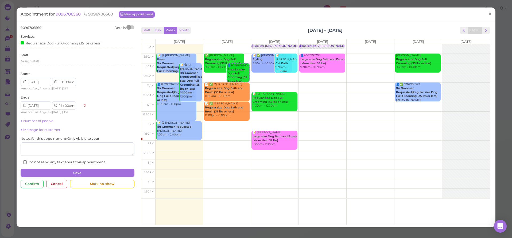
click at [490, 12] on span "×" at bounding box center [489, 13] width 3 height 7
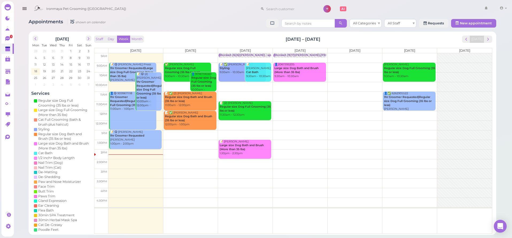
click at [22, 11] on icon "button" at bounding box center [25, 8] width 6 height 7
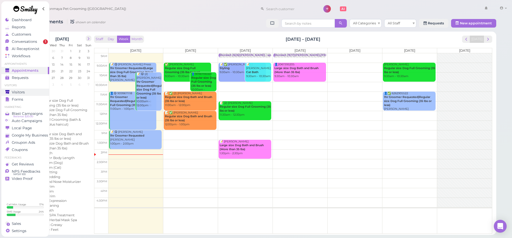
click at [24, 91] on span "Visitors" at bounding box center [18, 92] width 13 height 5
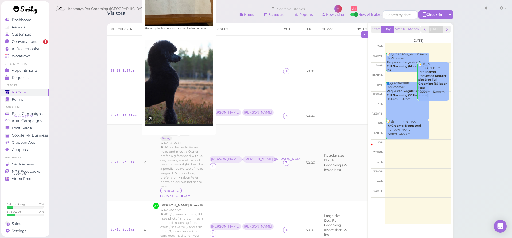
scroll to position [32, 0]
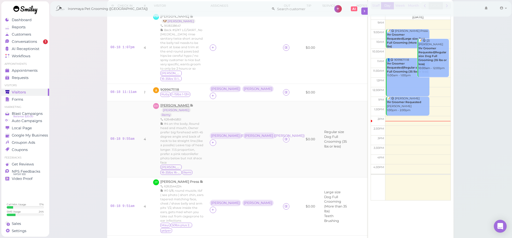
click at [176, 103] on span "[PERSON_NAME]" at bounding box center [175, 105] width 30 height 4
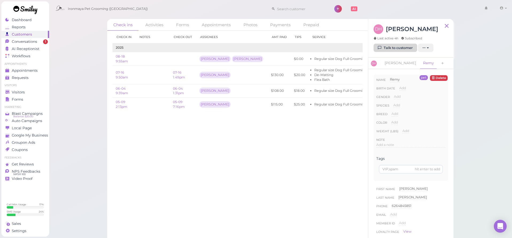
click at [402, 47] on link "Talk to customer" at bounding box center [396, 48] width 44 height 9
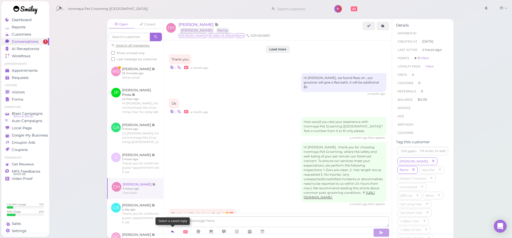
scroll to position [563, 0]
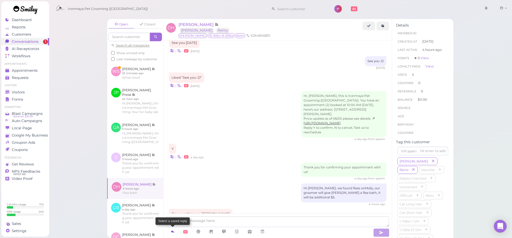
click at [172, 231] on icon at bounding box center [173, 230] width 4 height 5
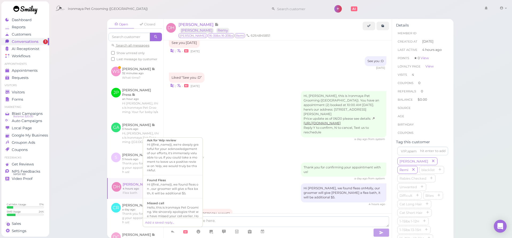
scroll to position [126, 0]
click at [175, 200] on div "Hi {{first_name}}, this is Ironmaya Pet Grooming. Your fur baby is/are ready fo…" at bounding box center [173, 194] width 52 height 26
type textarea "Hi {{first_name}}, this is Ironmaya Pet Grooming. Your fur baby is/are ready fo…"
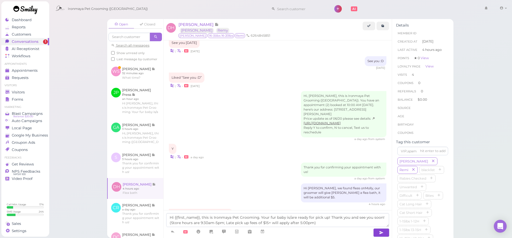
click at [375, 232] on button "button" at bounding box center [381, 232] width 16 height 9
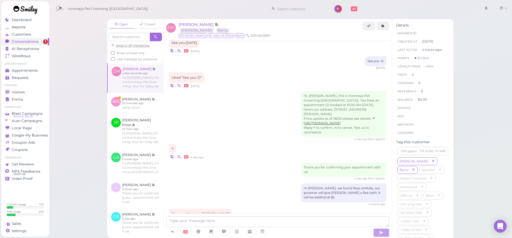
scroll to position [588, 0]
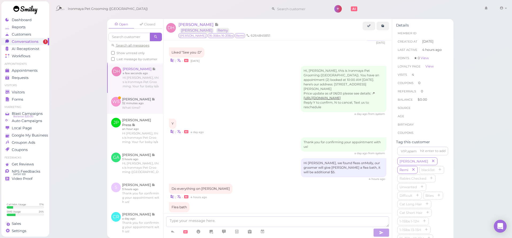
click at [132, 107] on link at bounding box center [135, 103] width 56 height 21
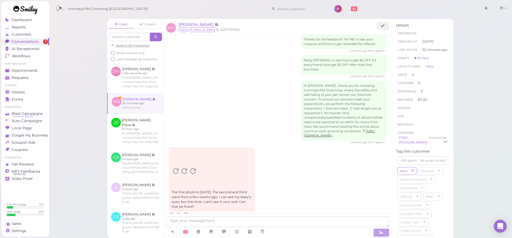
scroll to position [774, 0]
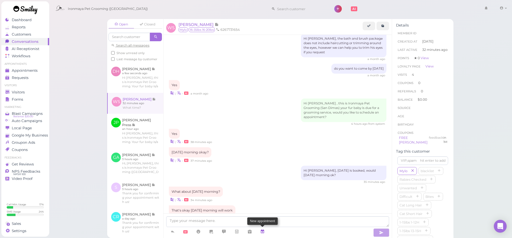
click at [265, 230] on icon at bounding box center [262, 230] width 4 height 5
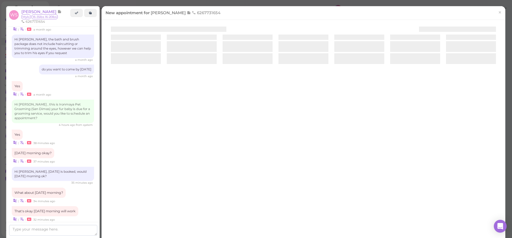
scroll to position [774, 0]
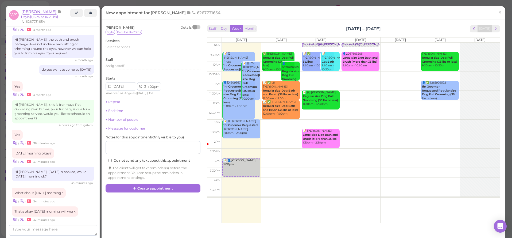
click at [381, 52] on td at bounding box center [361, 57] width 278 height 10
type input "[DATE]"
select select "9"
select select "30"
select select "am"
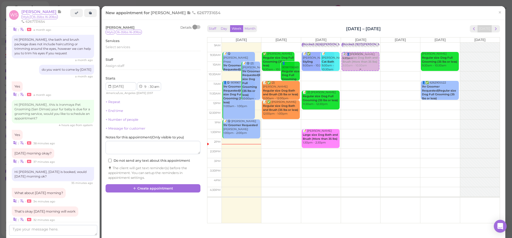
drag, startPoint x: 391, startPoint y: 56, endPoint x: 369, endPoint y: 54, distance: 22.8
click at [369, 42] on tr "📝 😋 [PERSON_NAME] Press 1hr Groomer Requested|Large size Dog Full Grooming (Mor…" at bounding box center [353, 42] width 292 height 0
type input "[DATE]"
click at [123, 49] on div "Select services" at bounding box center [153, 48] width 95 height 6
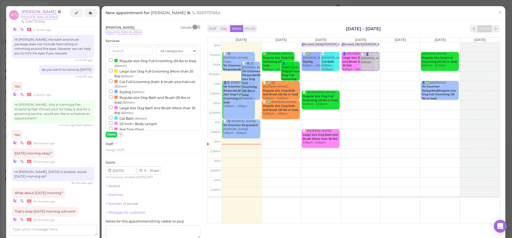
click at [119, 60] on label "Regular size Dog Full Grooming (35 lbs or less) (60min)" at bounding box center [153, 63] width 88 height 10
click at [113, 60] on input "Regular size Dog Full Grooming (35 lbs or less) (60min)" at bounding box center [110, 59] width 3 height 3
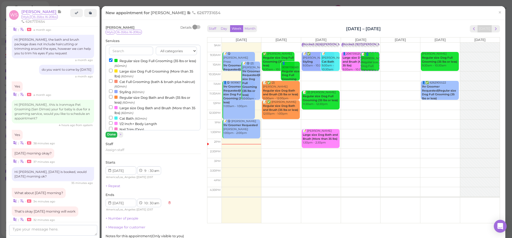
click at [111, 134] on button "Done" at bounding box center [112, 134] width 12 height 6
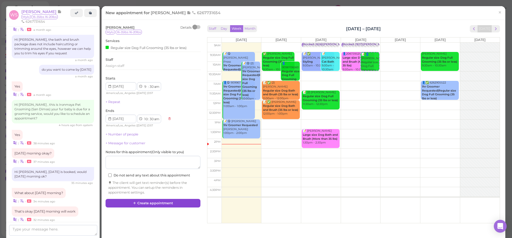
click at [155, 202] on button "Create appointment" at bounding box center [153, 203] width 95 height 9
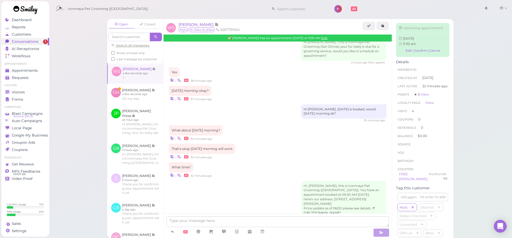
scroll to position [863, 0]
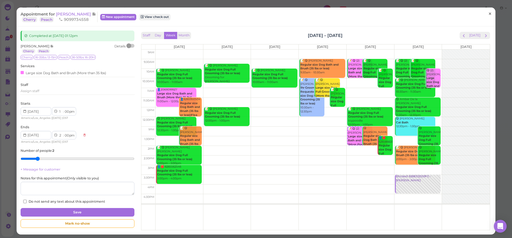
click at [489, 13] on span "×" at bounding box center [489, 13] width 3 height 7
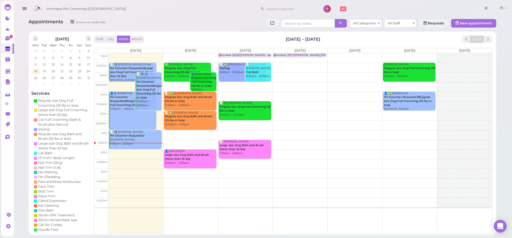
click at [27, 10] on icon "button" at bounding box center [25, 8] width 6 height 7
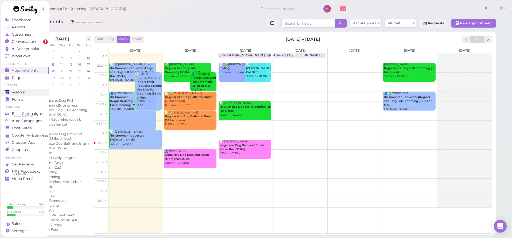
click at [29, 91] on div "Visitors" at bounding box center [24, 92] width 38 height 5
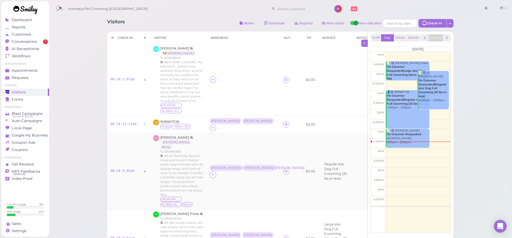
scroll to position [5, 0]
